Goal: Information Seeking & Learning: Find specific page/section

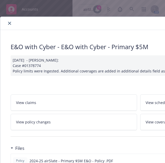
click at [12, 24] on button "close" at bounding box center [9, 23] width 6 height 6
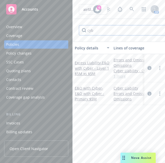
click at [90, 33] on input "cyb" at bounding box center [123, 30] width 89 height 10
type input "d"
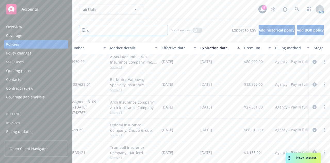
scroll to position [73, 141]
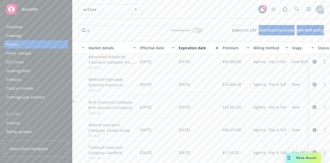
click at [145, 11] on div "airSlate airSlate" at bounding box center [169, 9] width 180 height 10
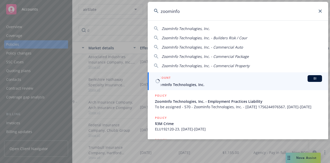
type input "zoominfo"
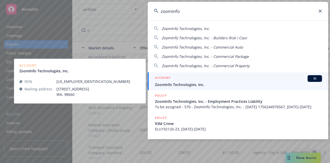
click at [164, 82] on span "ZoomInfo Technologies, Inc." at bounding box center [238, 84] width 167 height 5
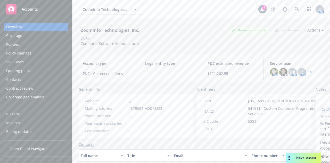
click at [47, 44] on div "Policies" at bounding box center [36, 44] width 60 height 8
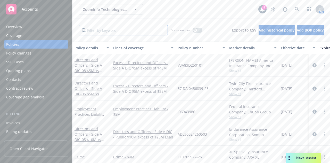
click at [113, 31] on input "Filter by keyword..." at bounding box center [123, 30] width 89 height 10
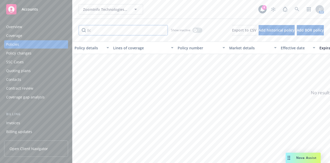
drag, startPoint x: 113, startPoint y: 31, endPoint x: 57, endPoint y: 34, distance: 56.6
click at [57, 34] on div "Accounts Overview Coverage Policies Policy changes SSC Cases Quoting plans Cont…" at bounding box center [165, 81] width 330 height 163
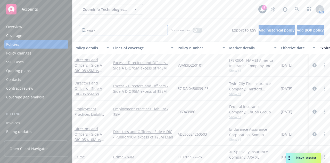
type input "work"
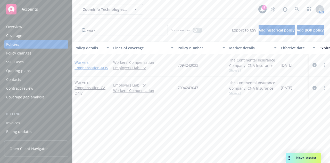
click at [86, 66] on link "Workers' Compensation - AOS" at bounding box center [92, 65] width 34 height 10
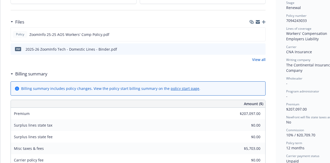
scroll to position [125, 0]
click at [164, 48] on icon "preview file" at bounding box center [261, 48] width 5 height 4
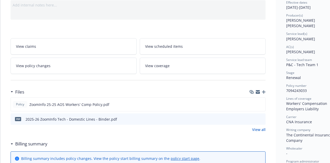
scroll to position [0, 0]
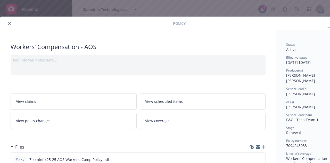
click at [9, 22] on icon "close" at bounding box center [9, 23] width 3 height 3
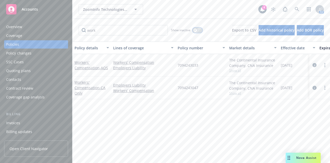
click at [164, 31] on button "button" at bounding box center [198, 30] width 10 height 5
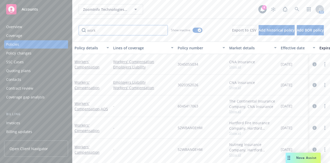
click at [145, 32] on input "work" at bounding box center [123, 30] width 89 height 10
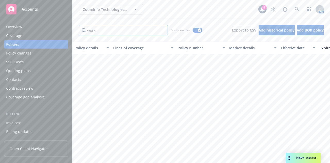
scroll to position [158, 0]
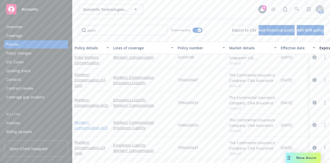
click at [82, 123] on link "Workers' Compensation - AOS" at bounding box center [92, 125] width 34 height 10
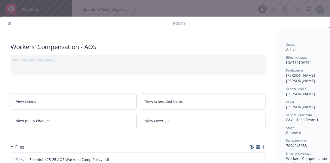
click at [9, 23] on icon "close" at bounding box center [9, 23] width 3 height 3
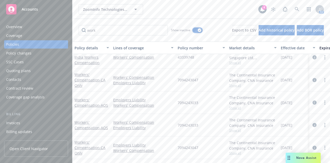
click at [164, 31] on button "button" at bounding box center [198, 30] width 10 height 5
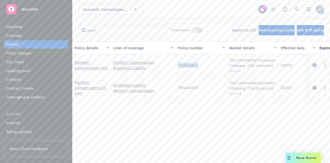
drag, startPoint x: 202, startPoint y: 64, endPoint x: 178, endPoint y: 65, distance: 24.8
click at [164, 65] on div "7094243033" at bounding box center [202, 65] width 52 height 22
copy span "7094243033"
click at [164, 16] on div "ZoomInfo Technologies, Inc. ZoomInfo Technologies, Inc. 4 AM" at bounding box center [202, 9] width 258 height 19
click at [134, 31] on input "work" at bounding box center [123, 30] width 89 height 10
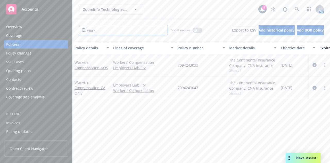
click at [134, 31] on input "work" at bounding box center [123, 30] width 89 height 10
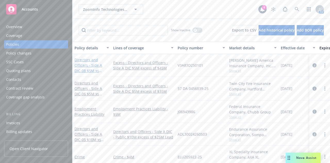
click at [93, 65] on link "Directors and Officers - Side A DIC - 08 $5M xs $45M Excess" at bounding box center [89, 67] width 28 height 21
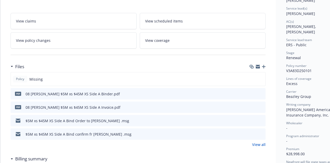
scroll to position [82, 0]
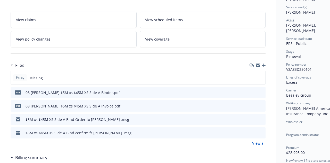
click at [164, 90] on icon "preview file" at bounding box center [261, 92] width 5 height 4
